Goal: Information Seeking & Learning: Compare options

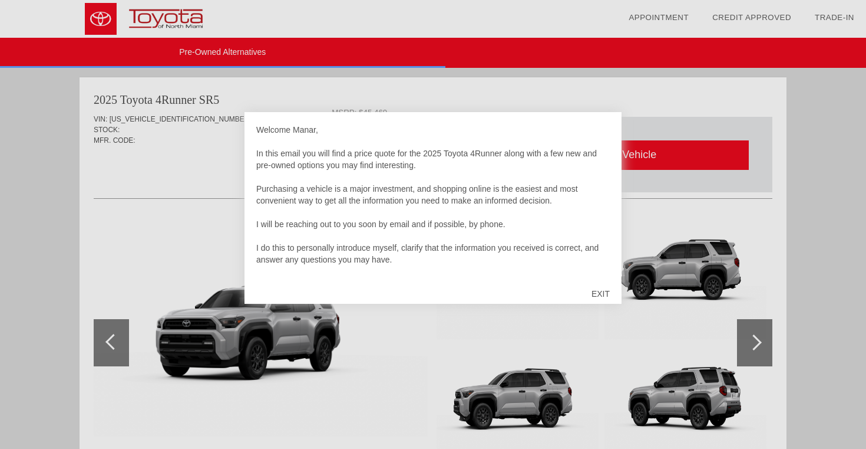
scroll to position [2714, 0]
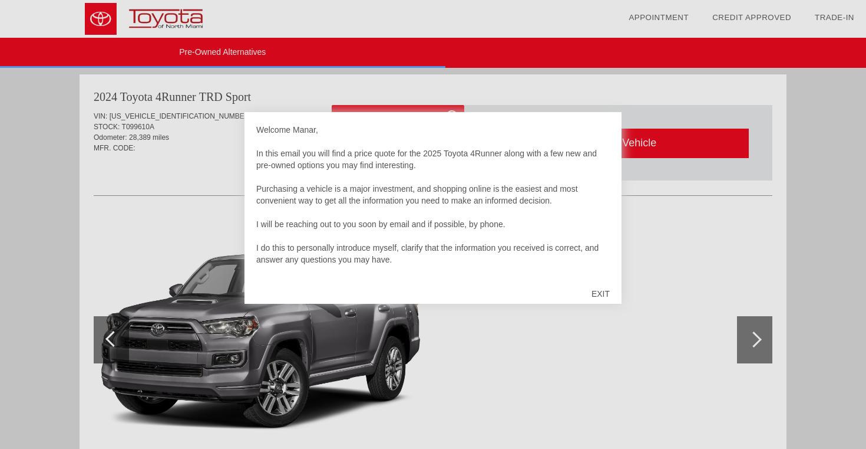
click at [595, 289] on div "EXIT" at bounding box center [601, 293] width 42 height 35
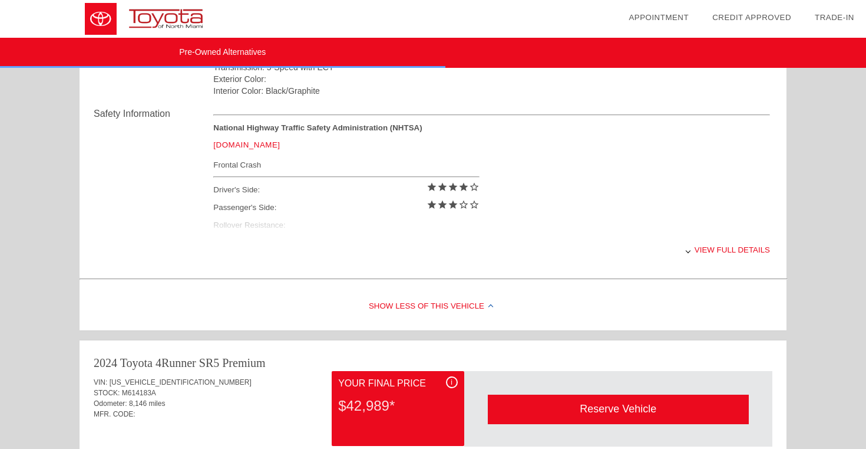
scroll to position [1965, 0]
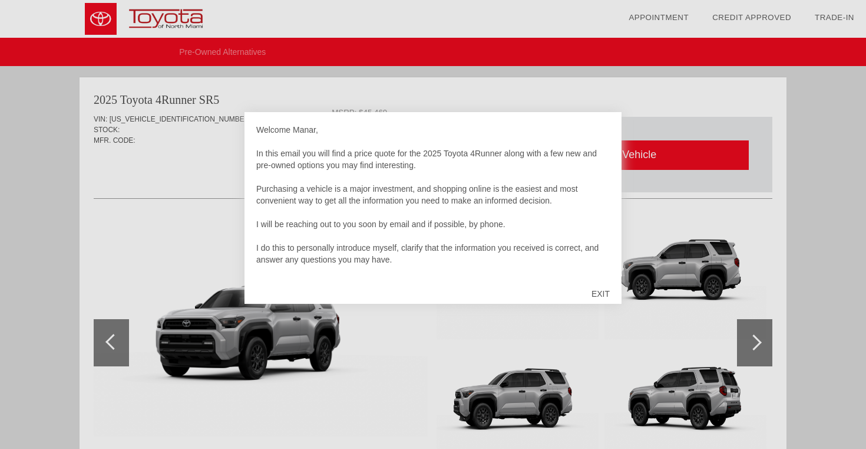
scroll to position [548, 0]
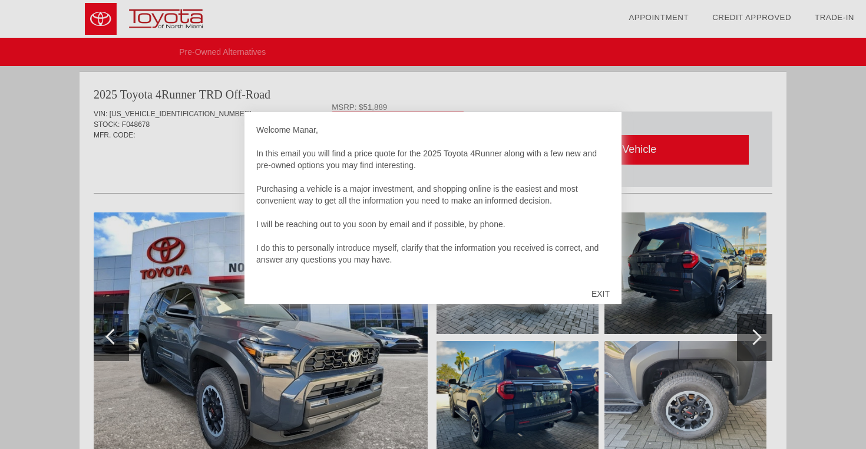
click at [599, 292] on div "EXIT" at bounding box center [601, 293] width 42 height 35
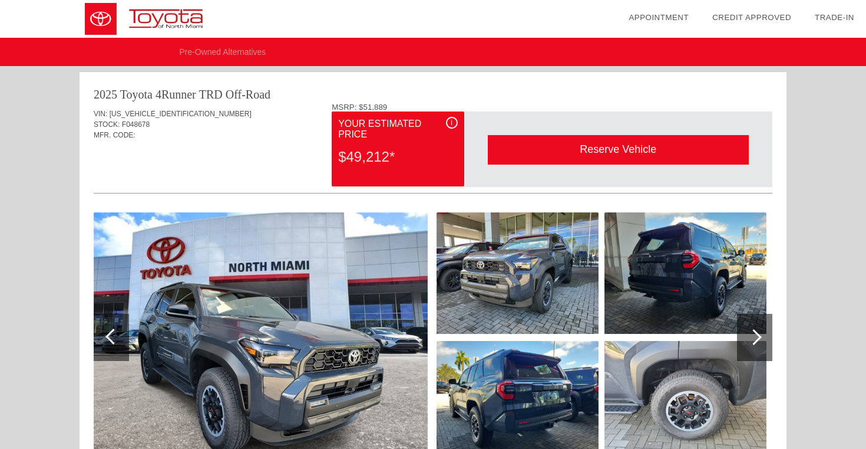
click at [372, 108] on div "MSRP: $51,889" at bounding box center [552, 107] width 441 height 9
click at [452, 122] on div "i" at bounding box center [452, 123] width 12 height 12
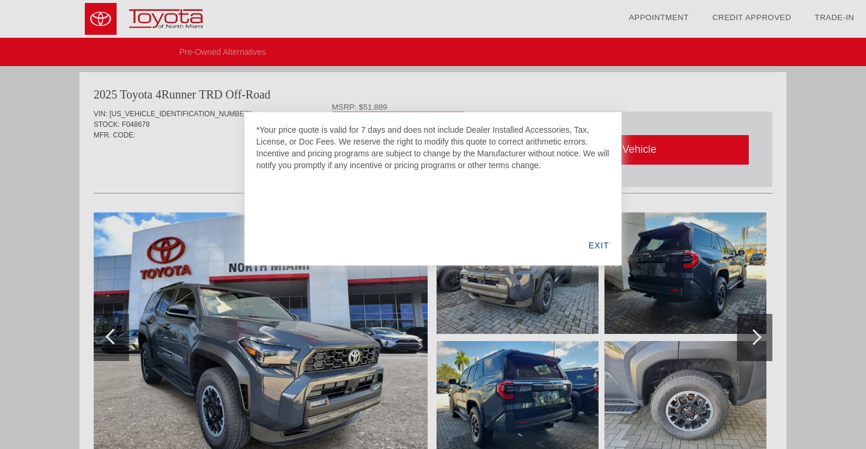
click at [591, 248] on div "EXIT" at bounding box center [598, 245] width 45 height 40
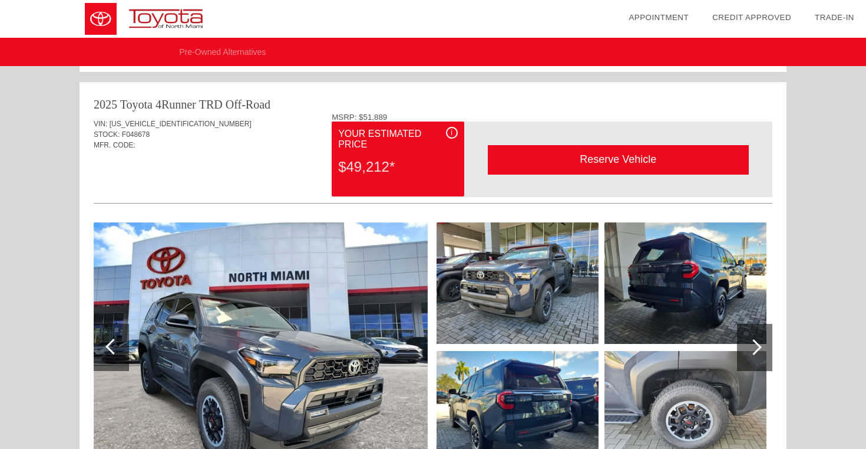
scroll to position [538, 0]
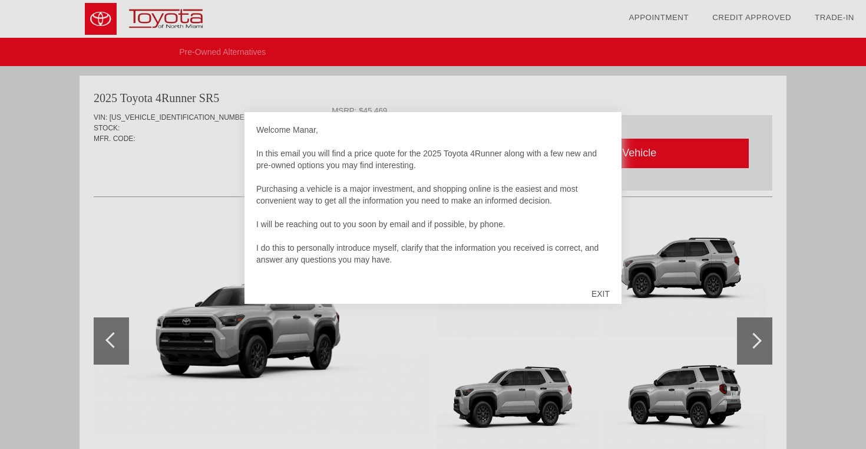
scroll to position [1029, 0]
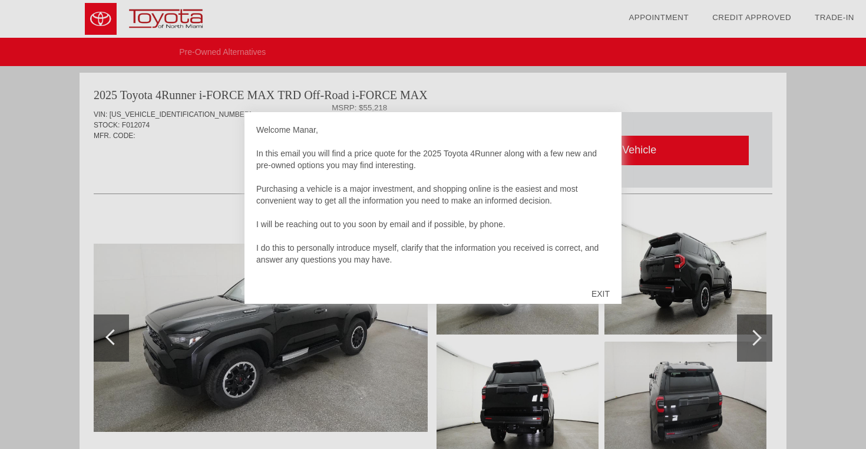
click at [600, 286] on div "EXIT" at bounding box center [601, 293] width 42 height 35
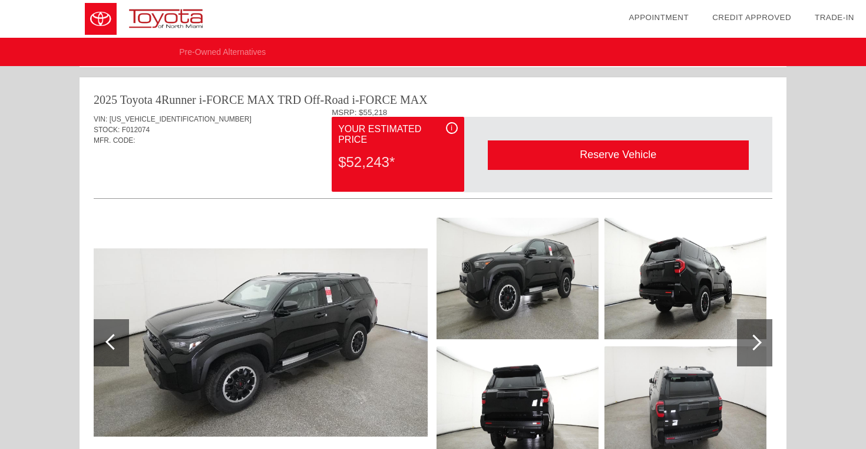
scroll to position [1024, 0]
click at [452, 126] on div "i" at bounding box center [452, 128] width 12 height 12
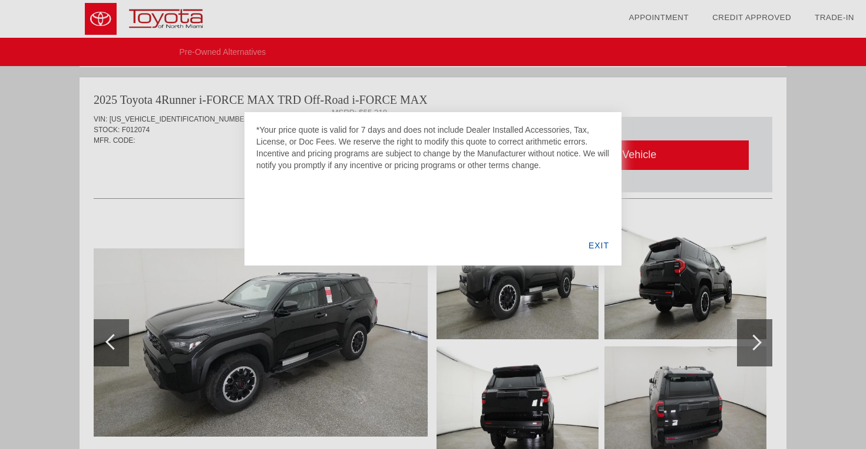
click at [601, 251] on div "EXIT" at bounding box center [598, 245] width 45 height 40
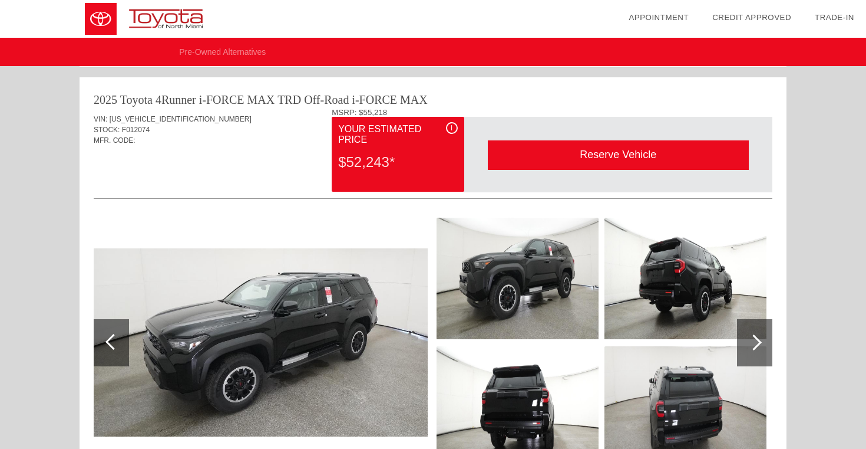
click at [451, 124] on div "i" at bounding box center [452, 128] width 12 height 12
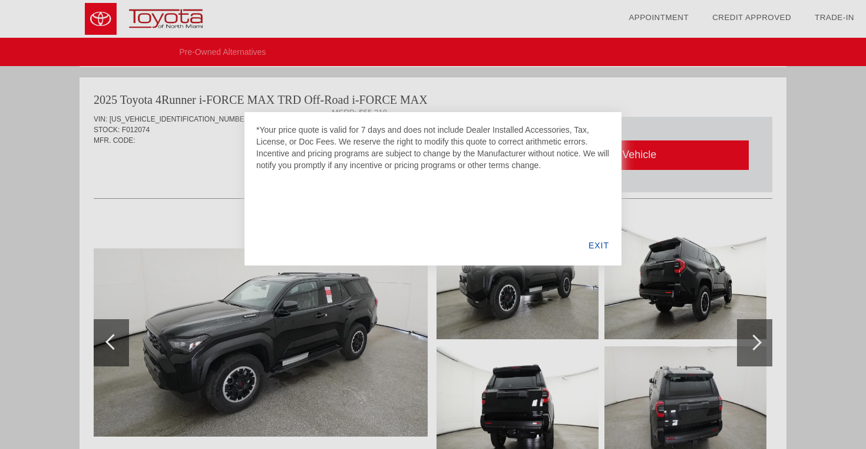
click at [213, 164] on div at bounding box center [433, 224] width 866 height 449
click at [212, 164] on div at bounding box center [433, 224] width 866 height 449
click at [601, 243] on div "EXIT" at bounding box center [598, 245] width 45 height 40
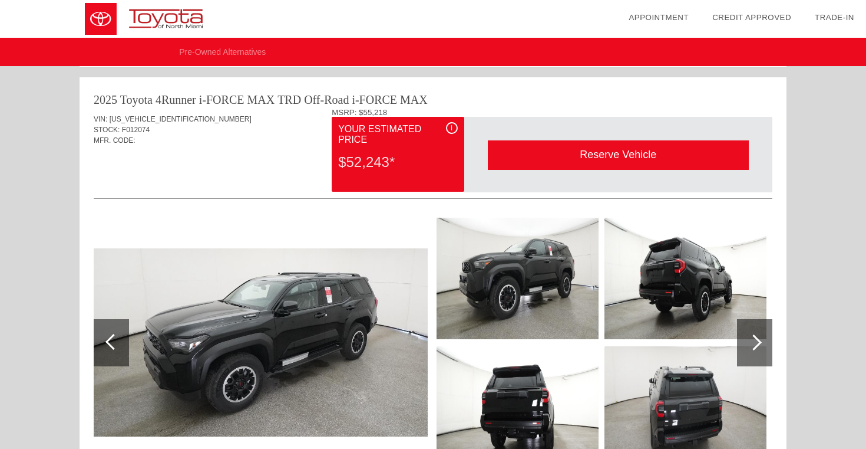
drag, startPoint x: 330, startPoint y: 107, endPoint x: 350, endPoint y: 111, distance: 19.9
click at [350, 111] on div "2025 Toyota 4Runner i-FORCE MAX TRD Off-Road i-FORCE MAX VIN: JTEVB5BR7S5012074…" at bounding box center [433, 284] width 707 height 415
click at [284, 157] on div "VIN: JTEVB5BR7S5012074 STOCK: F012074 MFR. CODE:" at bounding box center [433, 135] width 679 height 55
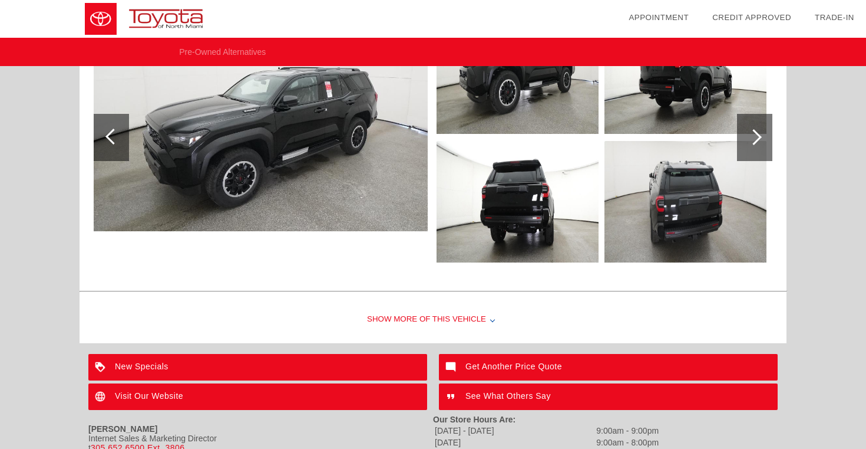
scroll to position [1231, 0]
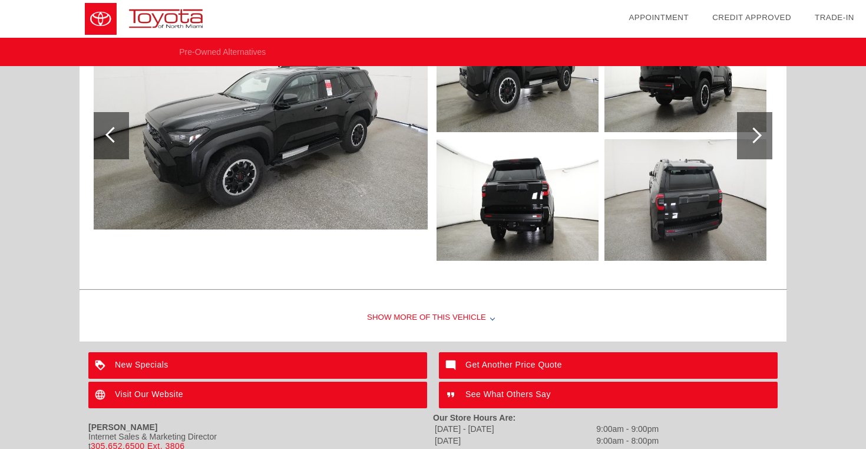
click at [426, 312] on div "Show More of this Vehicle" at bounding box center [433, 317] width 707 height 47
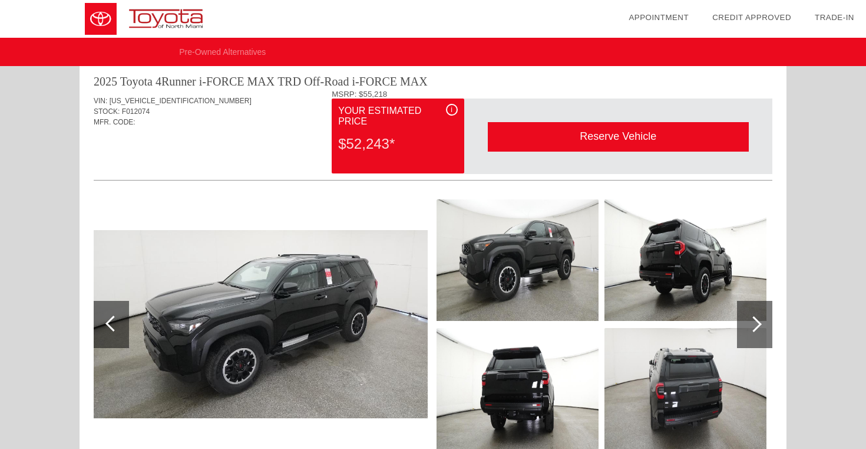
scroll to position [1033, 0]
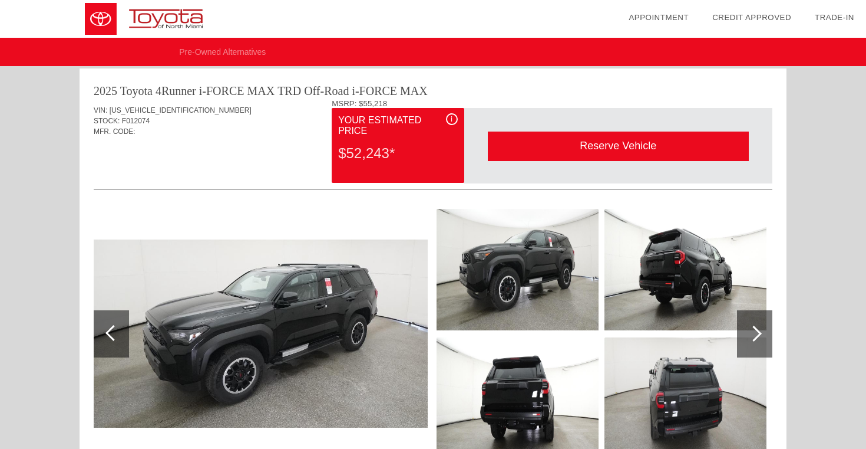
click at [451, 116] on div "i" at bounding box center [452, 119] width 12 height 12
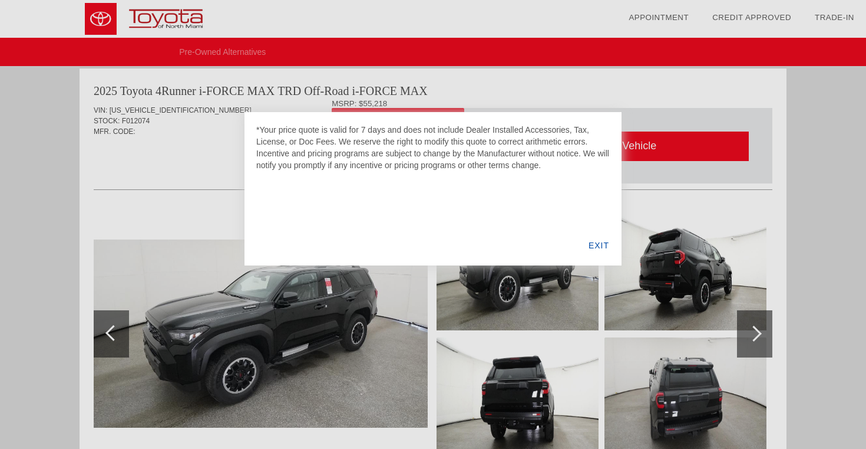
click at [589, 245] on div "EXIT" at bounding box center [598, 245] width 45 height 40
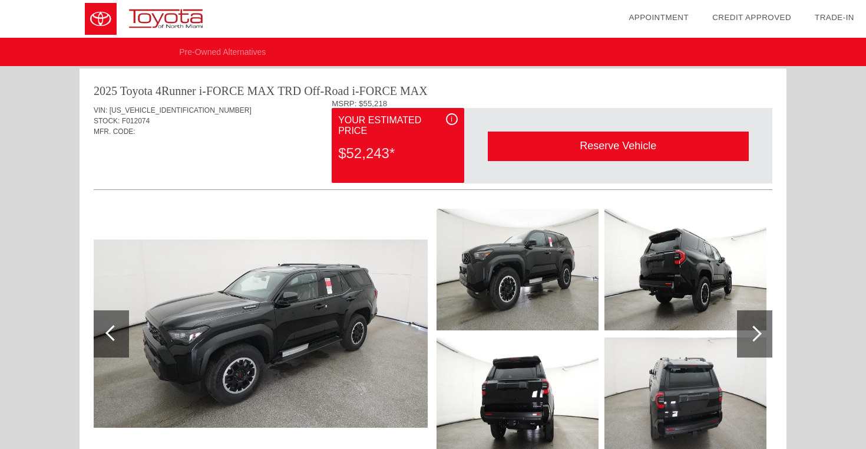
click at [380, 104] on div "MSRP: $55,218" at bounding box center [552, 103] width 441 height 9
click at [346, 101] on div "MSRP: $55,218" at bounding box center [552, 103] width 441 height 9
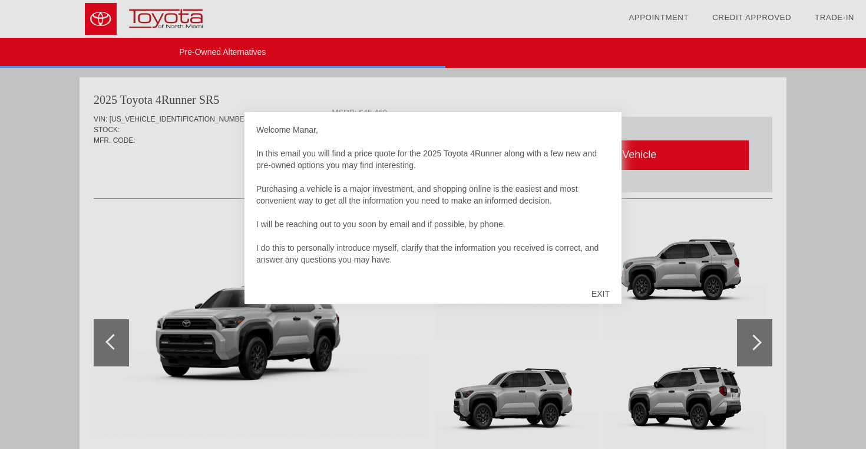
scroll to position [2714, 0]
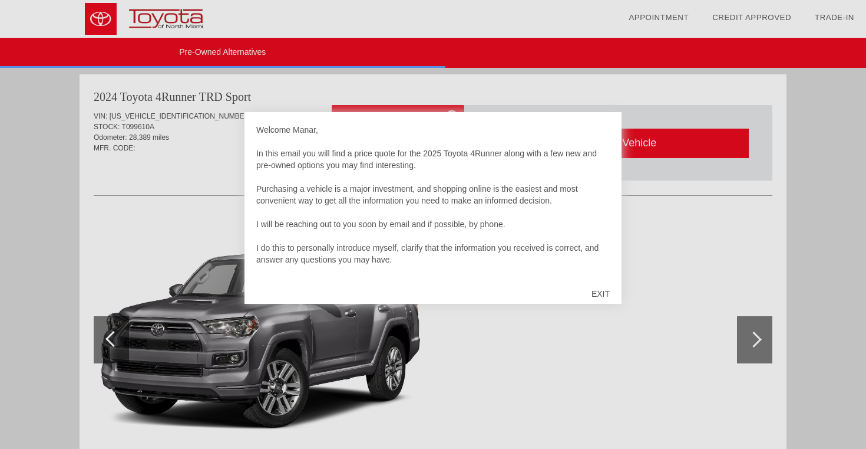
click at [597, 289] on div "EXIT" at bounding box center [601, 293] width 42 height 35
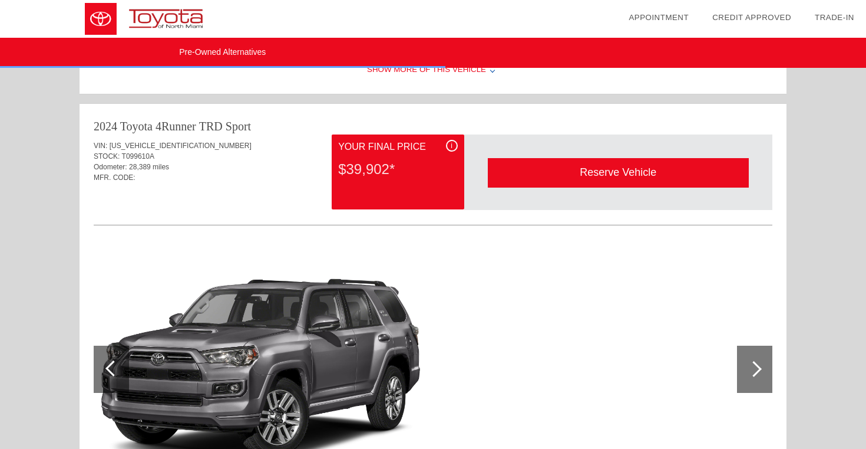
scroll to position [2687, 0]
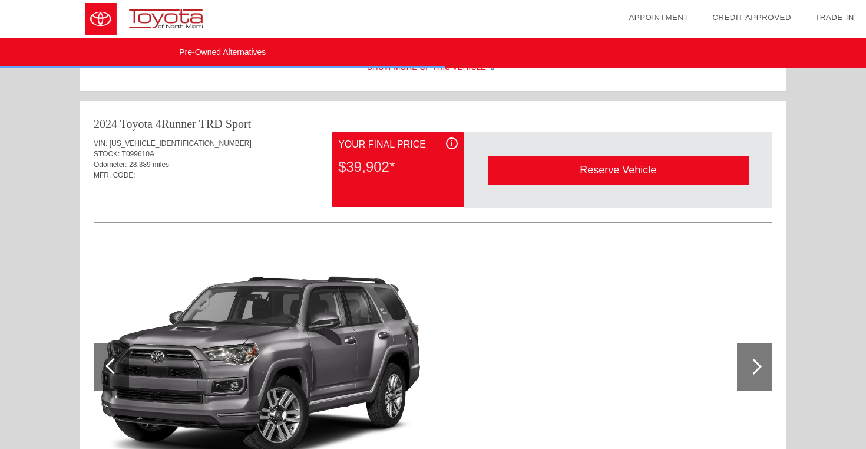
click at [454, 142] on div "i" at bounding box center [452, 143] width 12 height 12
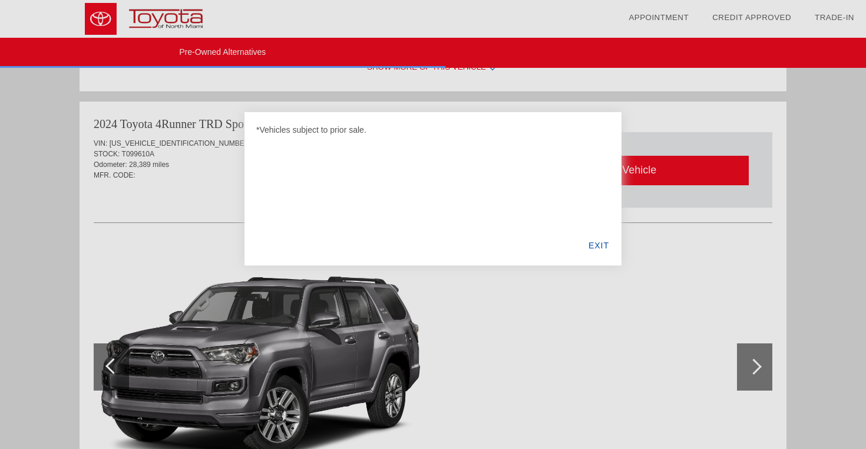
click at [597, 248] on div "EXIT" at bounding box center [598, 245] width 45 height 40
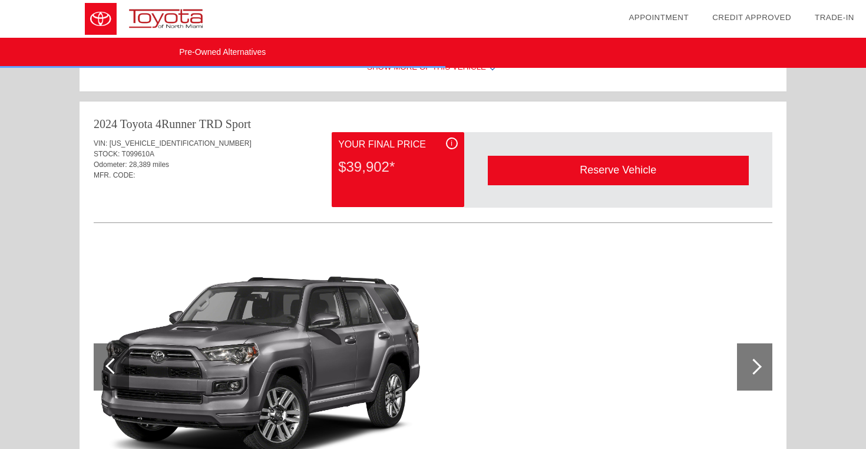
drag, startPoint x: 172, startPoint y: 163, endPoint x: 131, endPoint y: 166, distance: 40.8
click at [131, 166] on div "Odometer: 28,389 miles" at bounding box center [433, 164] width 679 height 11
copy div "28,389 miles"
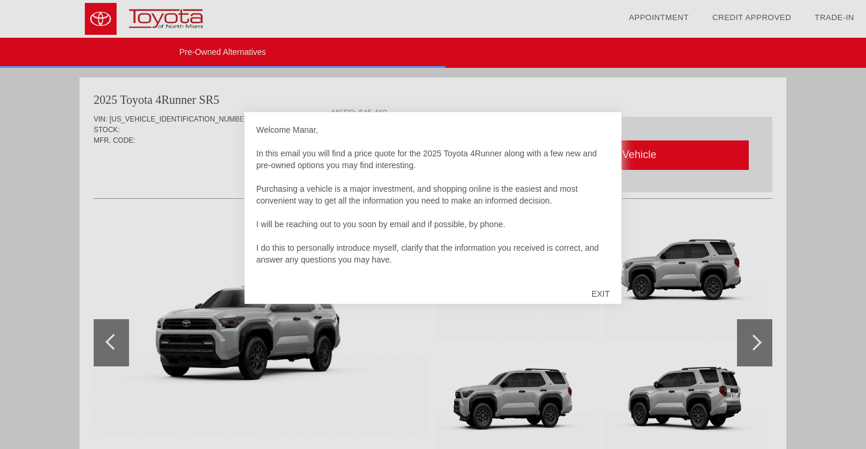
click at [601, 291] on div "EXIT" at bounding box center [601, 293] width 42 height 35
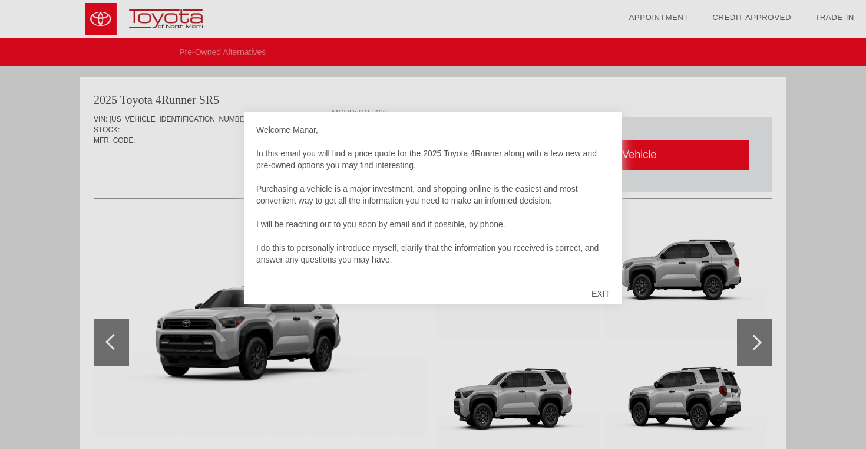
scroll to position [1029, 0]
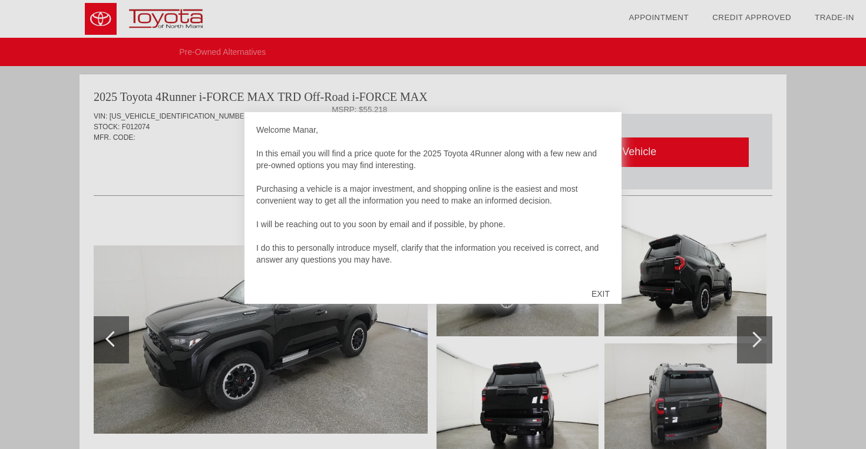
click at [602, 296] on div "EXIT" at bounding box center [601, 293] width 42 height 35
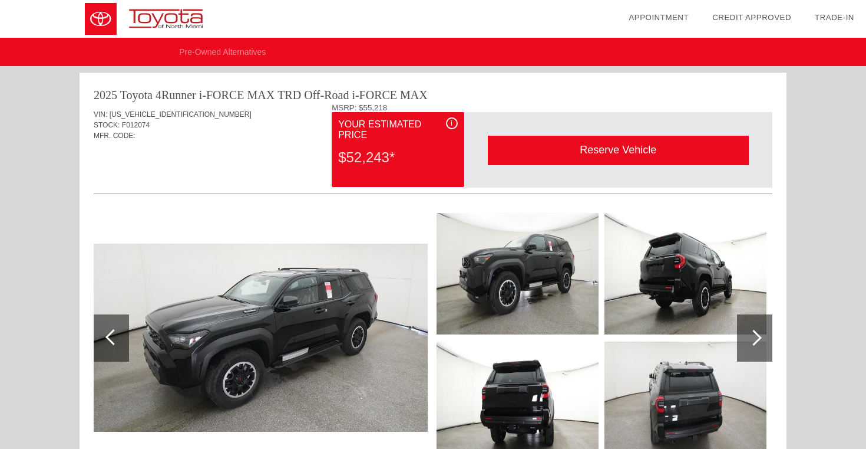
click at [342, 107] on div "MSRP: $55,218" at bounding box center [552, 107] width 441 height 9
copy div "MSRP"
click at [452, 123] on div "i" at bounding box center [452, 123] width 12 height 12
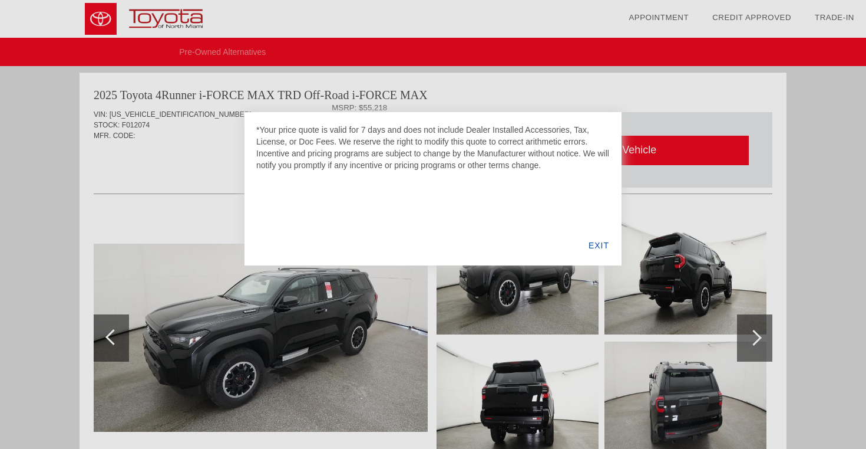
click at [594, 238] on div "EXIT" at bounding box center [598, 245] width 45 height 40
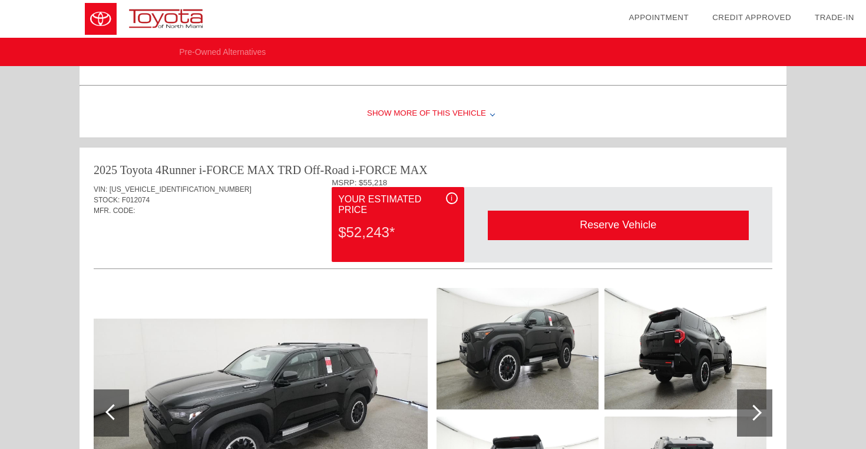
scroll to position [958, 0]
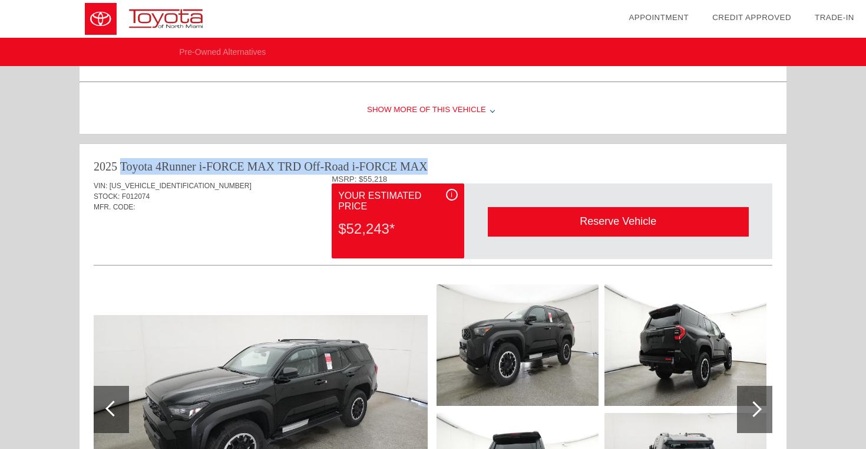
drag, startPoint x: 95, startPoint y: 163, endPoint x: 429, endPoint y: 165, distance: 333.6
click at [429, 165] on div "2025 Toyota 4Runner i-FORCE MAX TRD Off-Road i-FORCE MAX" at bounding box center [433, 166] width 679 height 17
copy div "2025 Toyota 4Runner i-FORCE MAX TRD Off-Road i-FORCE MAX"
